Goal: Task Accomplishment & Management: Use online tool/utility

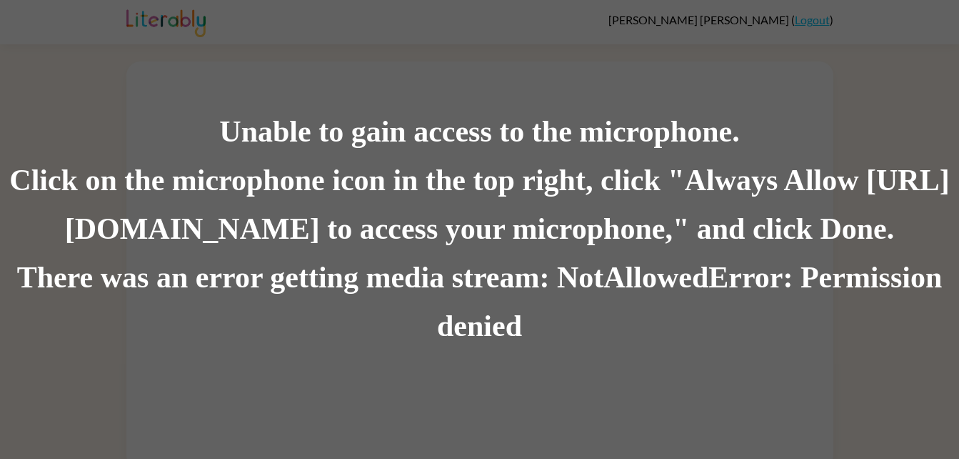
click at [793, 202] on div "Click on the microphone icon in the top right, click "Always Allow [URL][DOMAIN…" at bounding box center [479, 204] width 959 height 97
click at [811, 214] on div "Click on the microphone icon in the top right, click "Always Allow [URL][DOMAIN…" at bounding box center [479, 204] width 959 height 97
